Goal: Task Accomplishment & Management: Complete application form

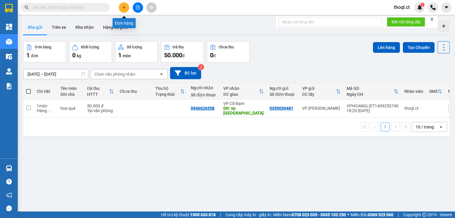
click at [122, 7] on icon "plus" at bounding box center [124, 7] width 4 height 4
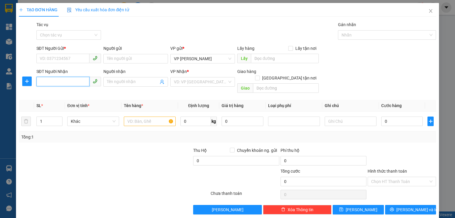
click at [66, 81] on input "SĐT Người Nhận" at bounding box center [62, 81] width 53 height 9
type input "0973755022"
click at [77, 54] on input "SĐT Người Gửi *" at bounding box center [62, 58] width 53 height 9
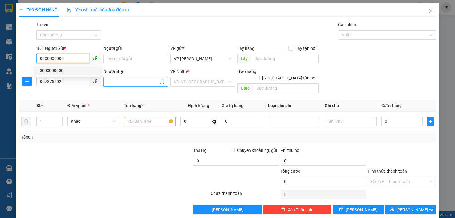
type input "0000000000"
click at [114, 82] on input "Người nhận" at bounding box center [133, 82] width 52 height 7
click at [133, 79] on input "Người nhận" at bounding box center [133, 82] width 52 height 7
type input "g"
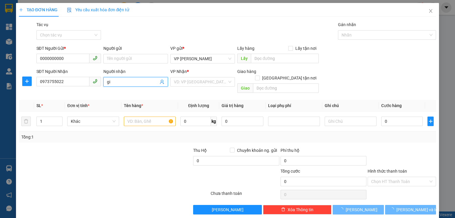
type input "g"
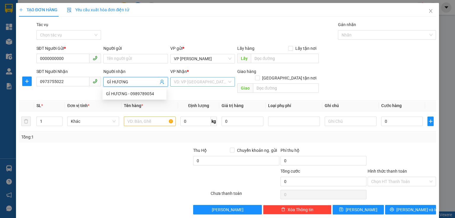
type input "GÌ HƯƠNG"
drag, startPoint x: 203, startPoint y: 77, endPoint x: 209, endPoint y: 86, distance: 10.4
click at [203, 78] on input "search" at bounding box center [200, 81] width 53 height 9
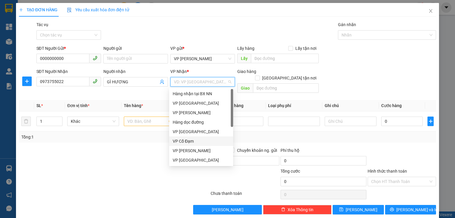
click at [214, 140] on div "VP Cổ Đạm" at bounding box center [201, 141] width 57 height 7
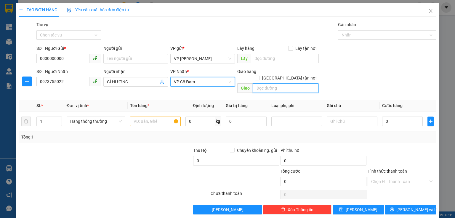
click at [284, 83] on input "text" at bounding box center [286, 87] width 66 height 9
type input "[PERSON_NAME]"
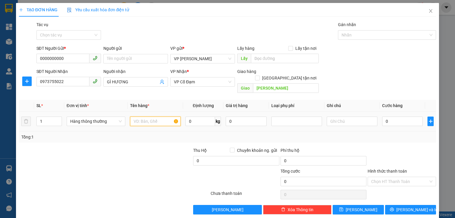
click at [155, 117] on input "text" at bounding box center [155, 121] width 51 height 9
type input "D"
type input "ĐỒ KHÔ"
click at [387, 117] on input "0" at bounding box center [403, 121] width 41 height 9
click at [383, 117] on input "0" at bounding box center [403, 121] width 41 height 9
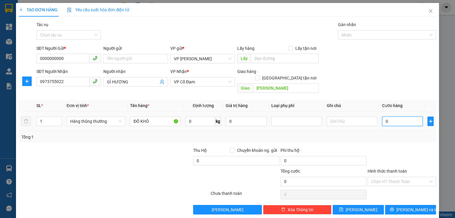
type input "70"
type input "700"
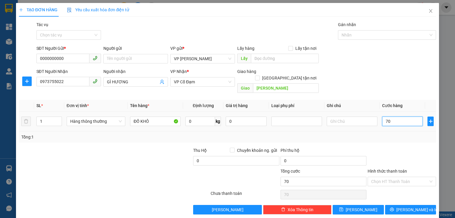
type input "700"
type input "7.000"
type input "70.000"
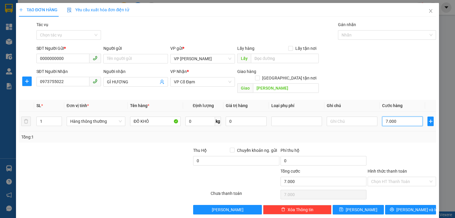
type input "70.000"
click at [412, 206] on span "[PERSON_NAME] và In" at bounding box center [418, 209] width 42 height 7
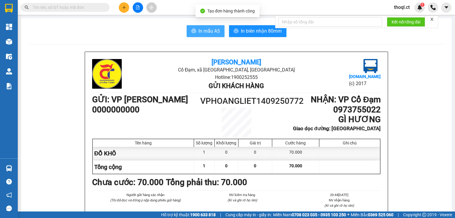
click at [203, 32] on span "In mẫu A5" at bounding box center [209, 30] width 21 height 7
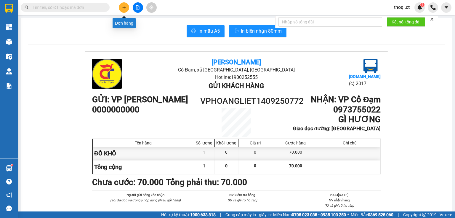
click at [125, 6] on icon "plus" at bounding box center [124, 7] width 4 height 4
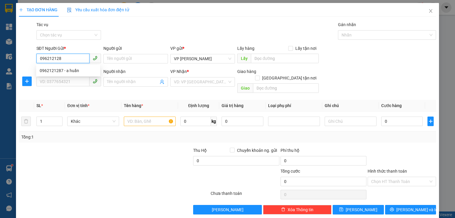
type input "0962121287"
click at [63, 69] on div "0962121287 - a huấn" at bounding box center [68, 70] width 57 height 7
type input "a huấn"
type input "0931355755"
type input "chị lỹ"
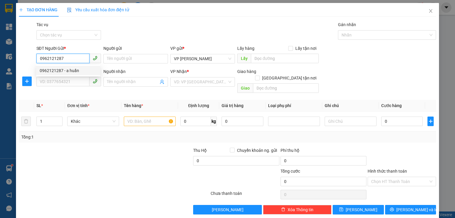
type input "cổ đạm"
type input "200.000"
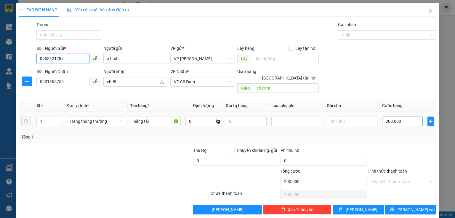
type input "0962121287"
click at [400, 117] on input "200.000" at bounding box center [403, 121] width 41 height 9
type input "0"
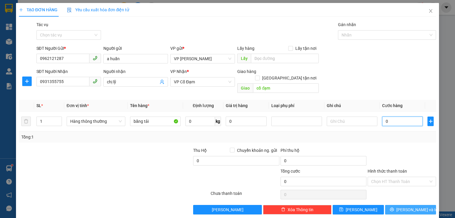
type input "0"
click at [413, 206] on span "[PERSON_NAME] và In" at bounding box center [418, 209] width 42 height 7
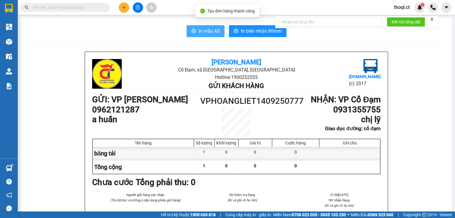
click at [209, 30] on span "In mẫu A5" at bounding box center [209, 30] width 21 height 7
